Goal: Find specific page/section: Find specific page/section

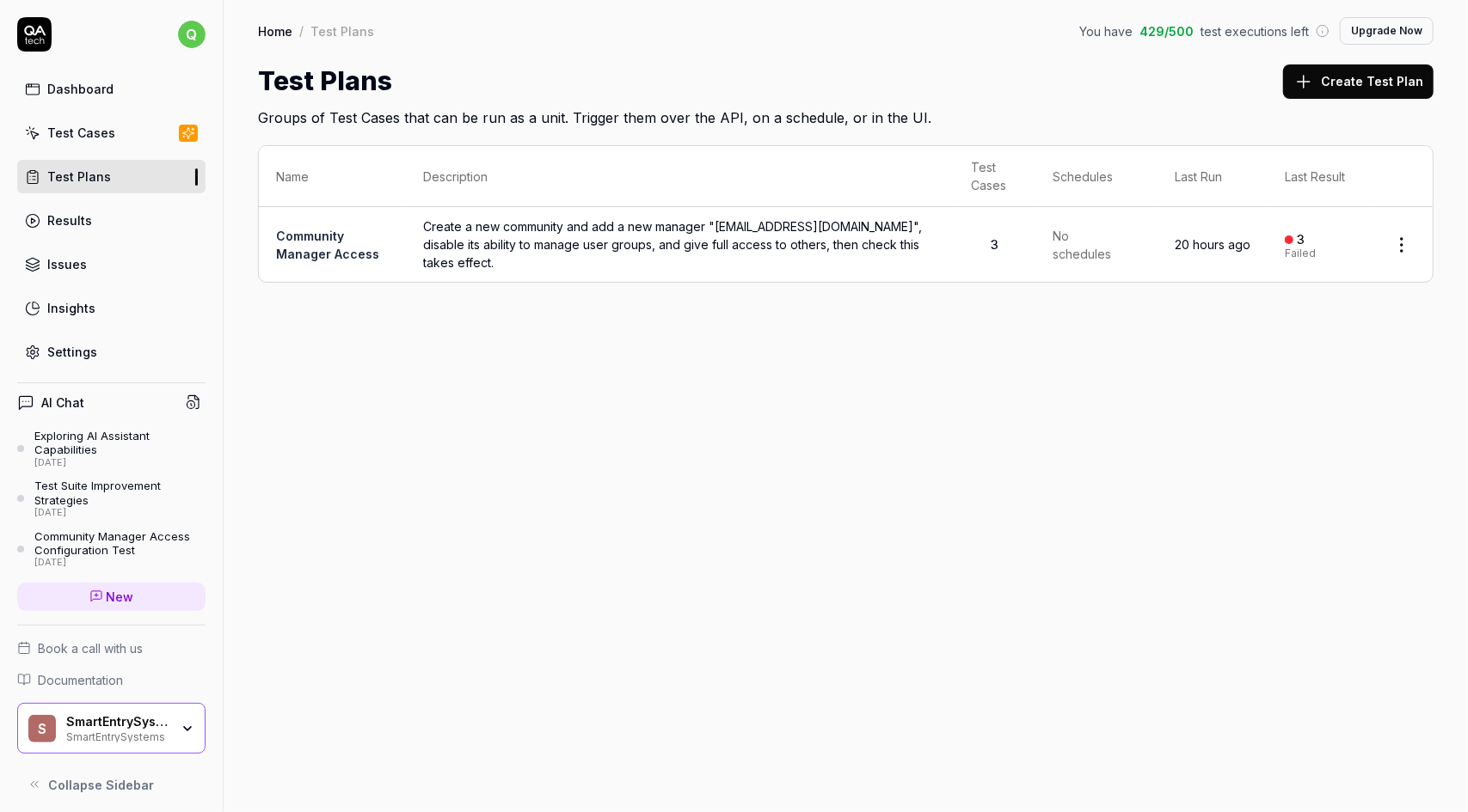
click at [114, 135] on link "Test Cases" at bounding box center [111, 132] width 188 height 33
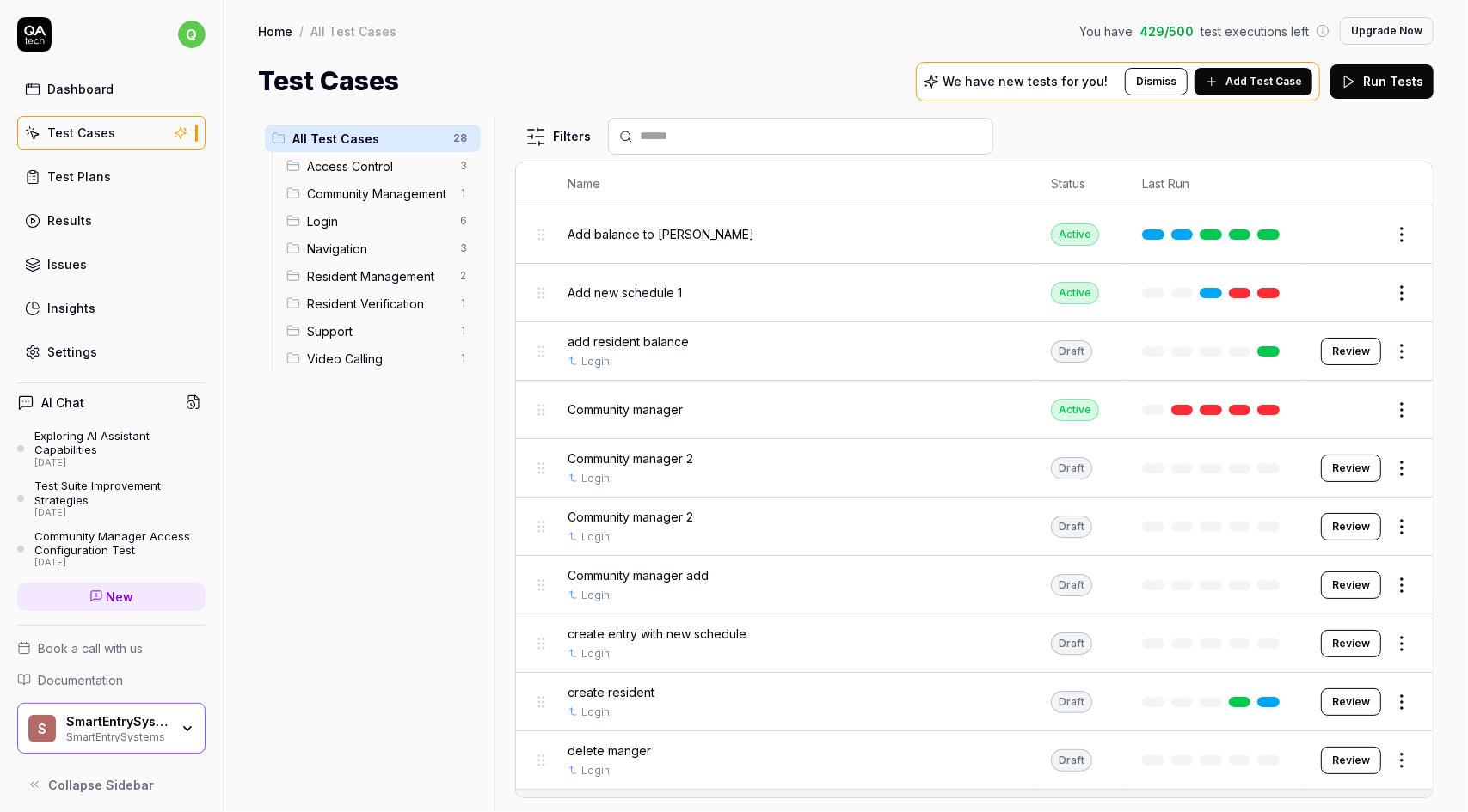
click at [596, 234] on span "Add balance to [PERSON_NAME]" at bounding box center [660, 233] width 186 height 18
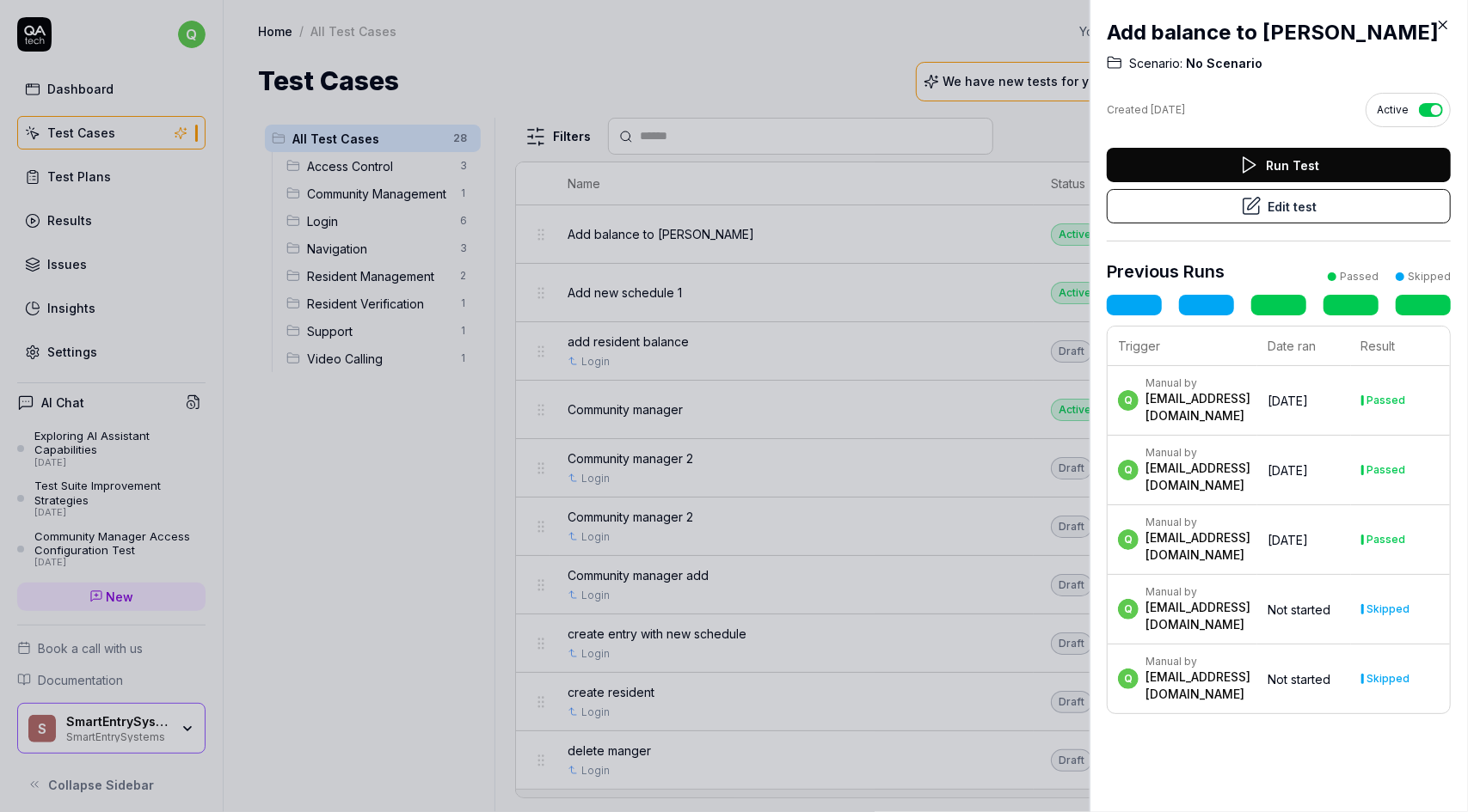
click at [1443, 21] on icon at bounding box center [1442, 25] width 16 height 16
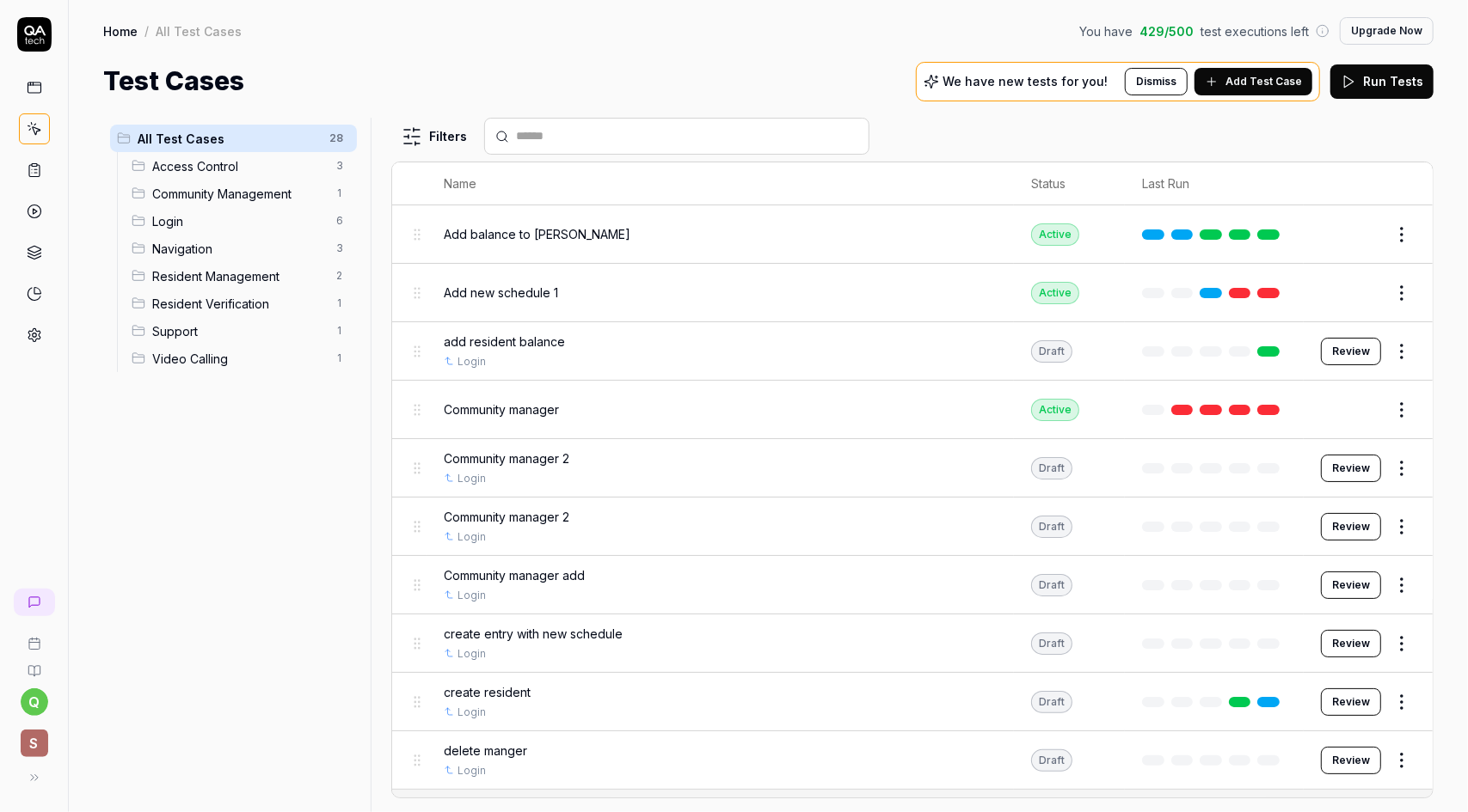
click at [42, 169] on icon at bounding box center [34, 169] width 16 height 16
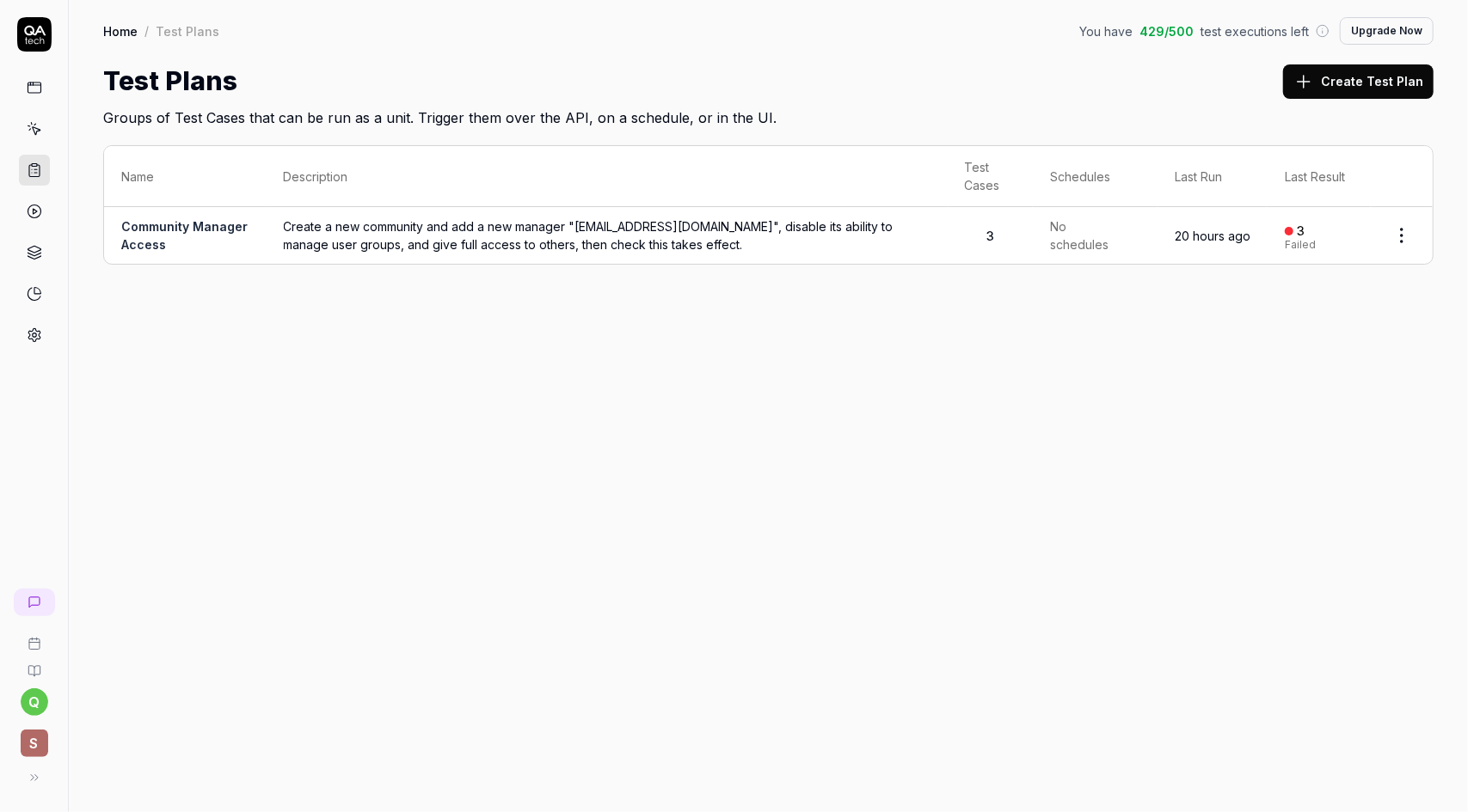
click at [471, 244] on span "Create a new community and add a new manager "[EMAIL_ADDRESS][DOMAIN_NAME]", di…" at bounding box center [607, 235] width 646 height 36
